Goal: Information Seeking & Learning: Learn about a topic

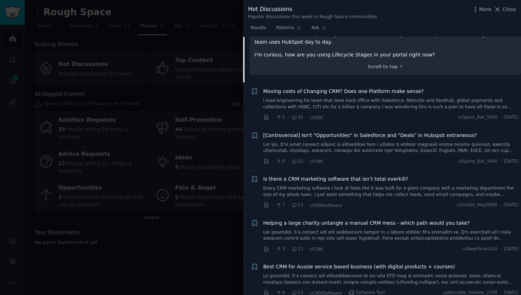
scroll to position [570, 0]
click at [356, 101] on link "I lead engineering for team that does back office with Salesforce, Netsuite and…" at bounding box center [391, 103] width 256 height 12
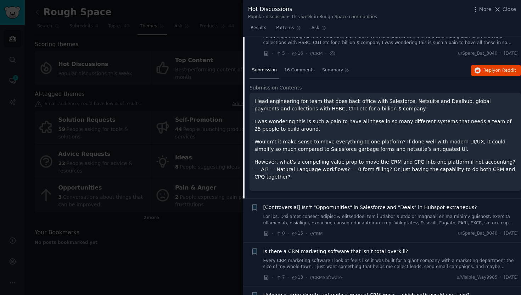
scroll to position [430, 0]
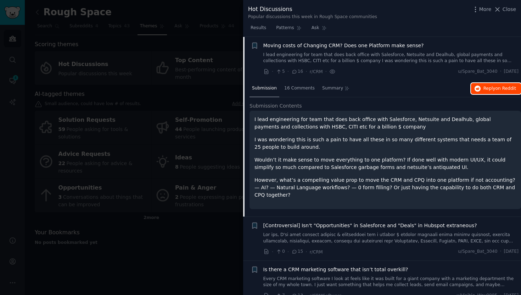
click at [479, 88] on button "Reply on Reddit" at bounding box center [496, 88] width 50 height 11
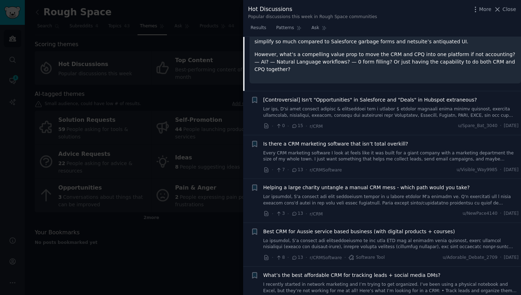
scroll to position [558, 0]
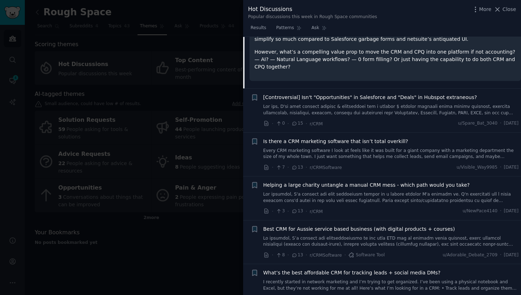
click at [388, 104] on link at bounding box center [391, 110] width 256 height 12
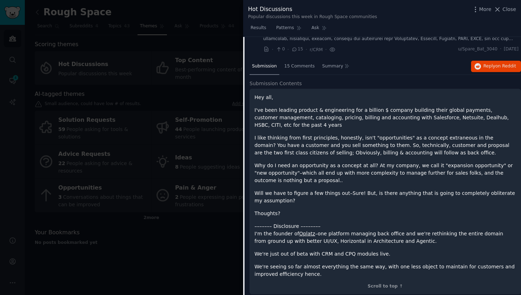
scroll to position [474, 0]
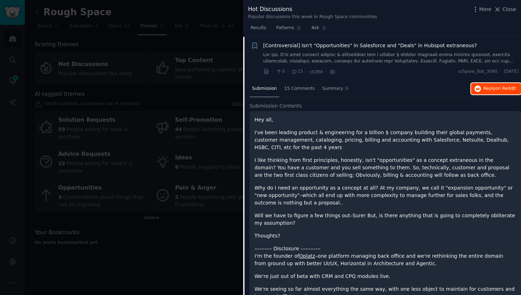
click at [479, 94] on button "Reply on Reddit" at bounding box center [496, 88] width 50 height 11
click at [400, 57] on link at bounding box center [391, 58] width 256 height 12
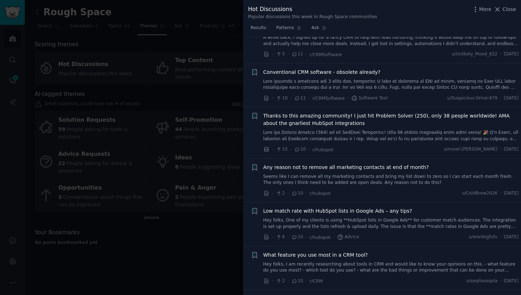
scroll to position [755, 0]
